Goal: Task Accomplishment & Management: Use online tool/utility

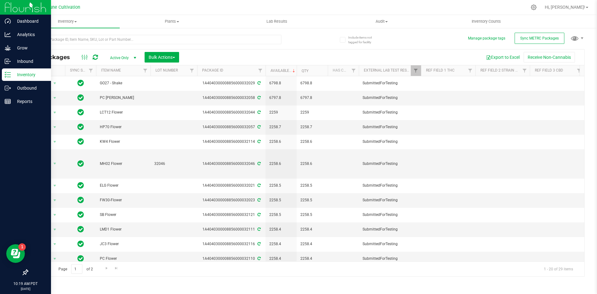
click at [13, 73] on p "Inventory" at bounding box center [29, 74] width 37 height 7
click at [24, 70] on div "Inventory" at bounding box center [26, 74] width 49 height 12
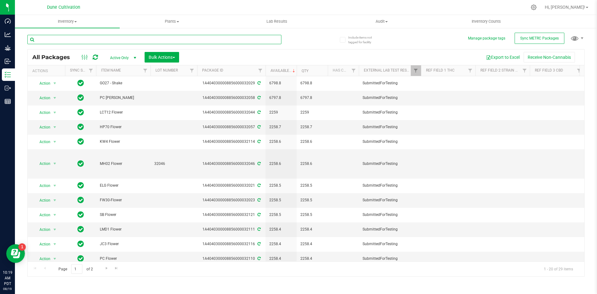
click at [74, 43] on input "text" at bounding box center [154, 39] width 254 height 9
type input "a"
type input "c"
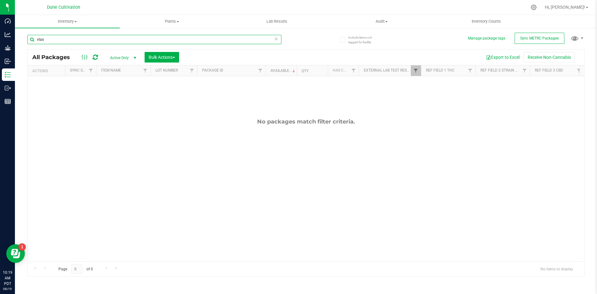
type input "vlas"
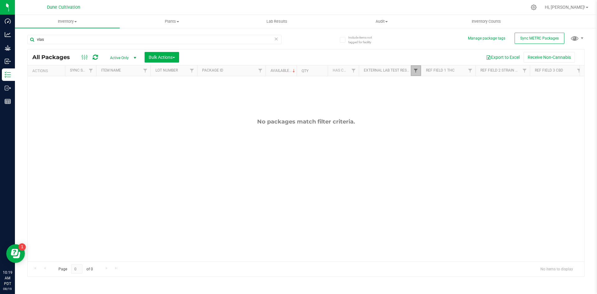
click at [415, 72] on span "Filter" at bounding box center [415, 70] width 5 height 5
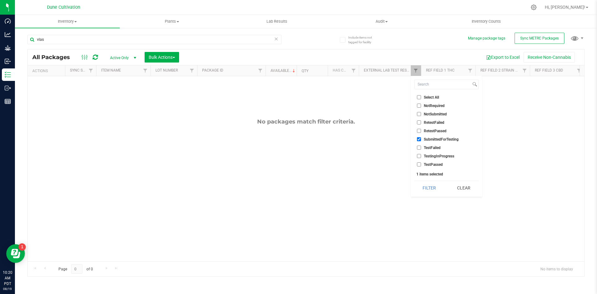
click at [418, 138] on input "SubmittedForTesting" at bounding box center [419, 139] width 4 height 4
checkbox input "false"
click at [425, 184] on button "Filter" at bounding box center [429, 188] width 30 height 14
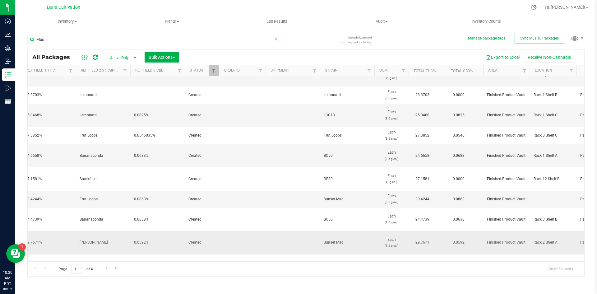
scroll to position [82, 172]
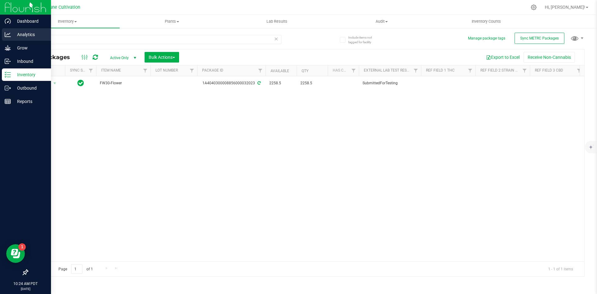
drag, startPoint x: 66, startPoint y: 36, endPoint x: 5, endPoint y: 33, distance: 61.0
click at [5, 33] on div "Dashboard Analytics Grow Inbound Inventory Outbound Reports 10:24 AM PDT [DATE]…" at bounding box center [298, 147] width 597 height 294
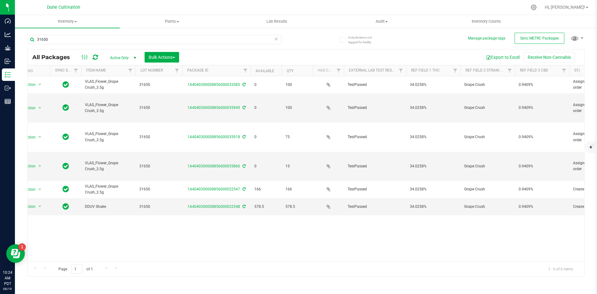
scroll to position [0, 13]
type input "31650"
click at [571, 9] on span "Hi, [PERSON_NAME]!" at bounding box center [564, 7] width 40 height 5
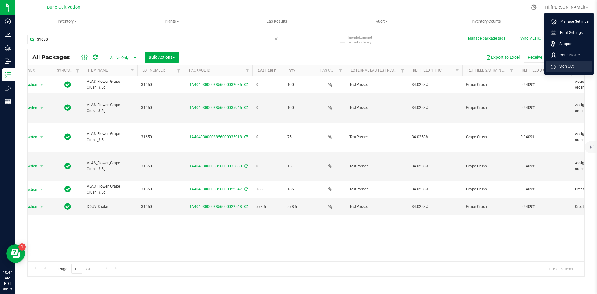
click at [561, 68] on span "Sign Out" at bounding box center [564, 66] width 18 height 6
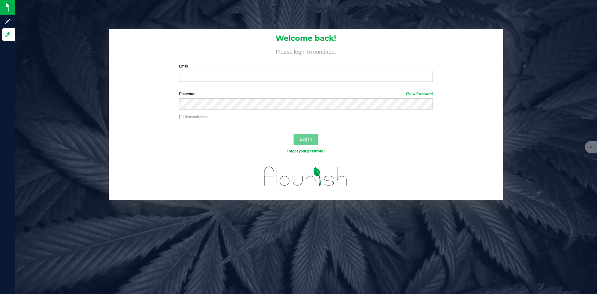
click at [210, 69] on label "Email" at bounding box center [305, 66] width 253 height 6
click at [210, 71] on input "Email" at bounding box center [305, 76] width 253 height 11
click at [208, 72] on input "Email" at bounding box center [305, 76] width 253 height 11
type input "[PERSON_NAME][DOMAIN_NAME][EMAIL_ADDRESS][PERSON_NAME][DOMAIN_NAME]"
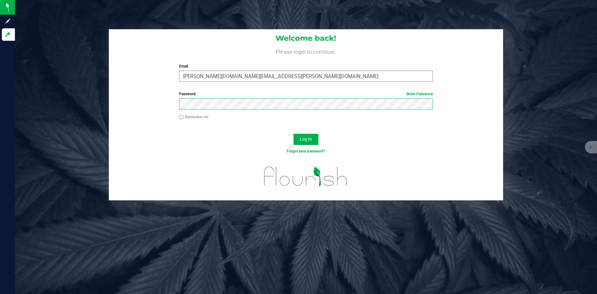
click at [293, 134] on button "Log In" at bounding box center [305, 139] width 25 height 11
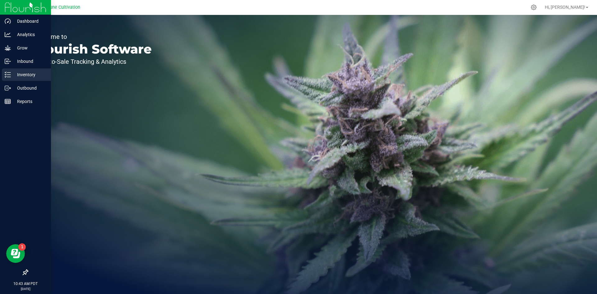
click at [6, 76] on icon at bounding box center [8, 74] width 6 height 6
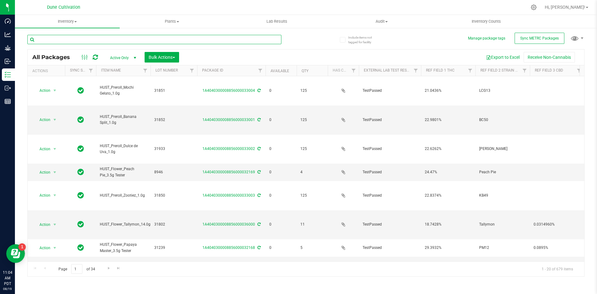
click at [101, 43] on input "text" at bounding box center [154, 39] width 254 height 9
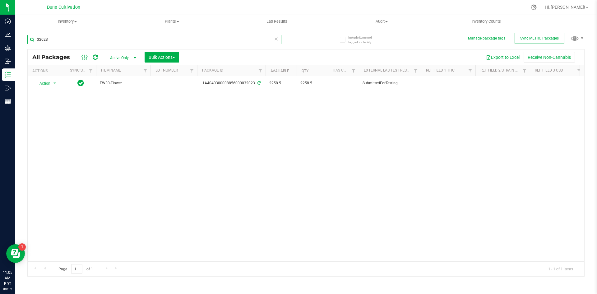
type input "32023"
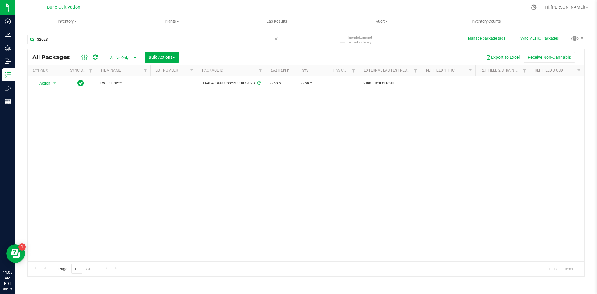
click at [276, 36] on icon at bounding box center [276, 38] width 4 height 7
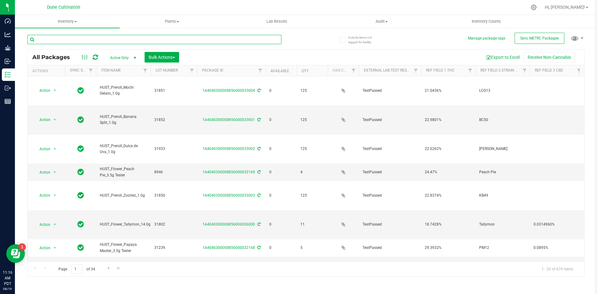
click at [62, 38] on input "text" at bounding box center [154, 39] width 254 height 9
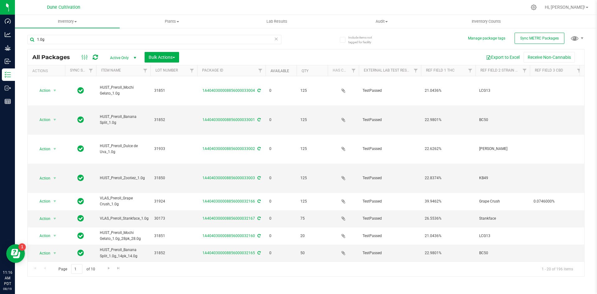
click at [283, 71] on link "Available" at bounding box center [279, 71] width 19 height 4
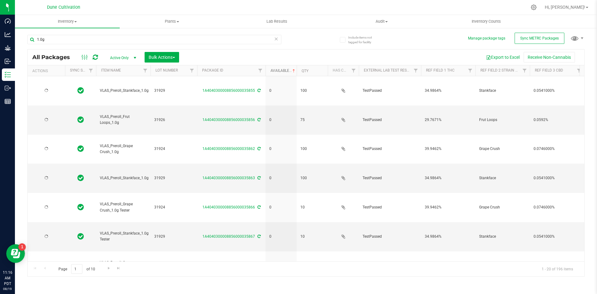
click at [283, 71] on link "Available" at bounding box center [283, 70] width 26 height 4
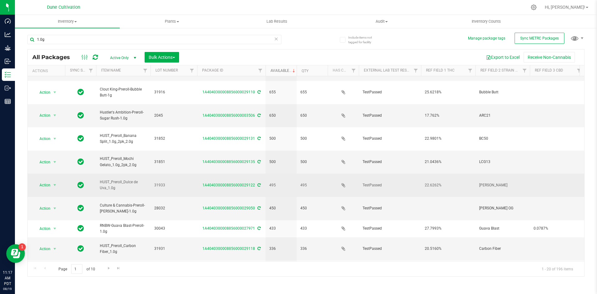
scroll to position [75, 0]
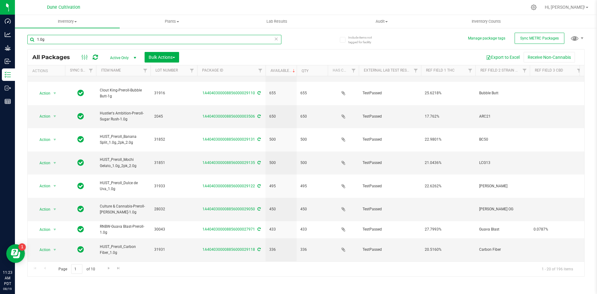
drag, startPoint x: 74, startPoint y: 43, endPoint x: 28, endPoint y: 38, distance: 46.3
click at [28, 38] on input "1.0g" at bounding box center [154, 39] width 254 height 9
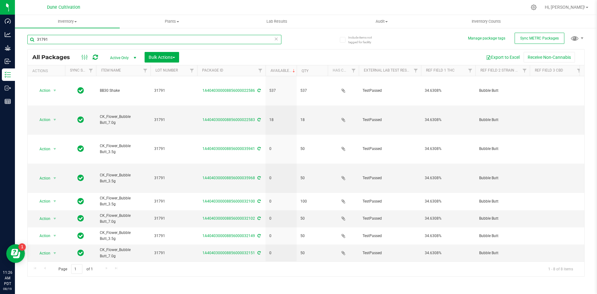
type input "31791"
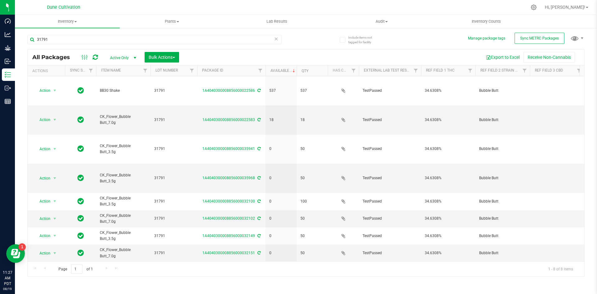
click at [275, 39] on icon at bounding box center [276, 38] width 4 height 7
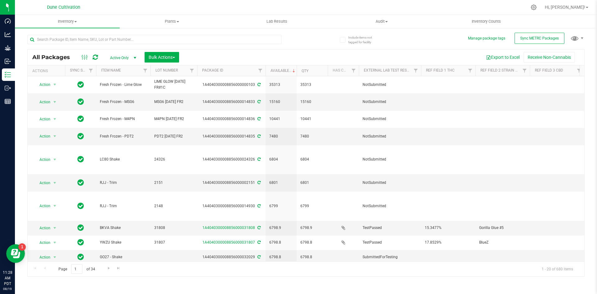
click at [424, 44] on div "All Packages Active Only Active Only Lab Samples Locked All External Internal B…" at bounding box center [305, 152] width 557 height 247
click at [76, 40] on input "text" at bounding box center [154, 39] width 254 height 9
